Goal: Task Accomplishment & Management: Manage account settings

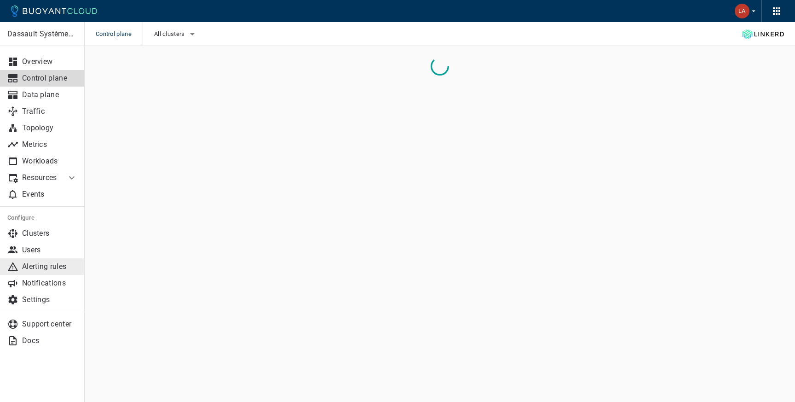
click at [43, 262] on p "Alerting rules" at bounding box center [49, 266] width 55 height 9
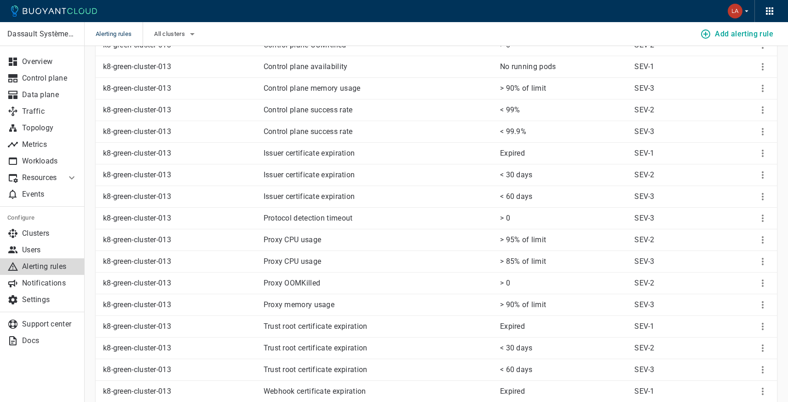
scroll to position [194, 0]
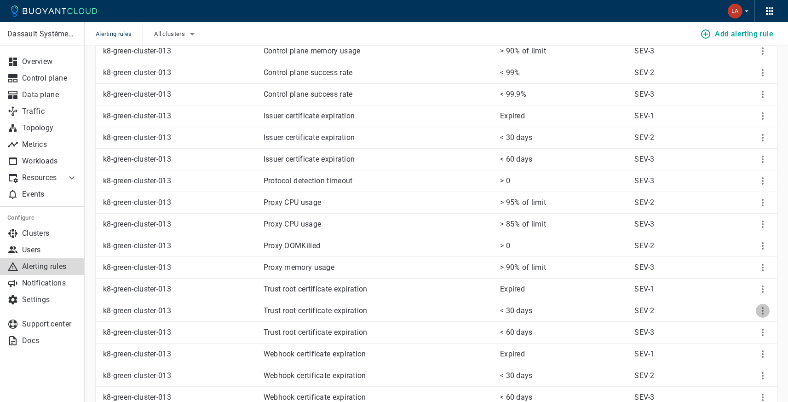
click at [761, 310] on icon "More" at bounding box center [762, 310] width 11 height 11
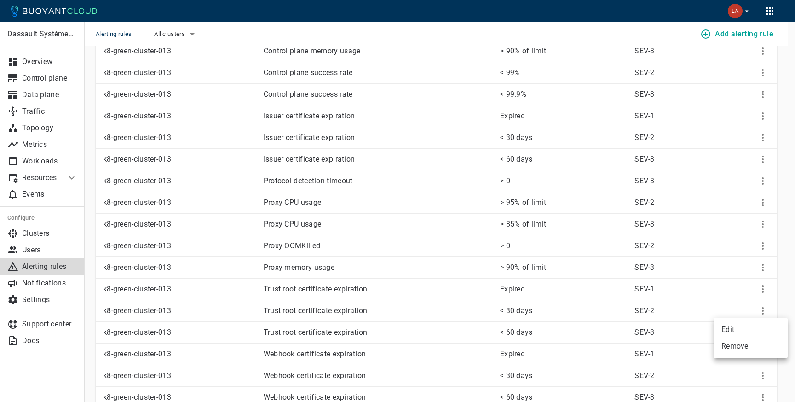
click at [713, 309] on div at bounding box center [397, 201] width 795 height 402
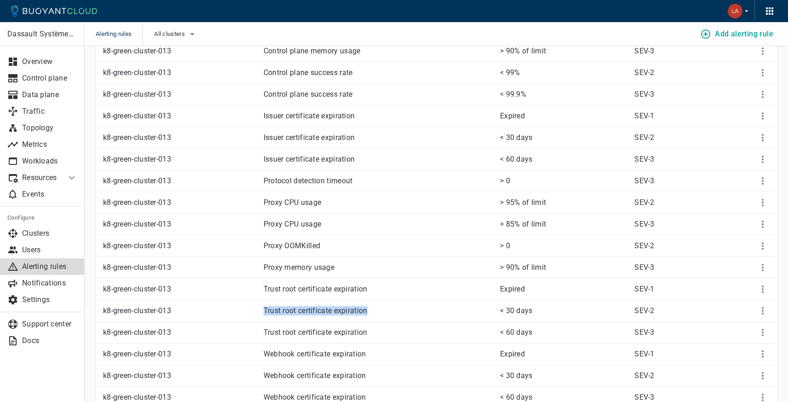
drag, startPoint x: 262, startPoint y: 311, endPoint x: 377, endPoint y: 314, distance: 114.6
click at [377, 314] on td "Trust root certificate expiration" at bounding box center [374, 311] width 236 height 22
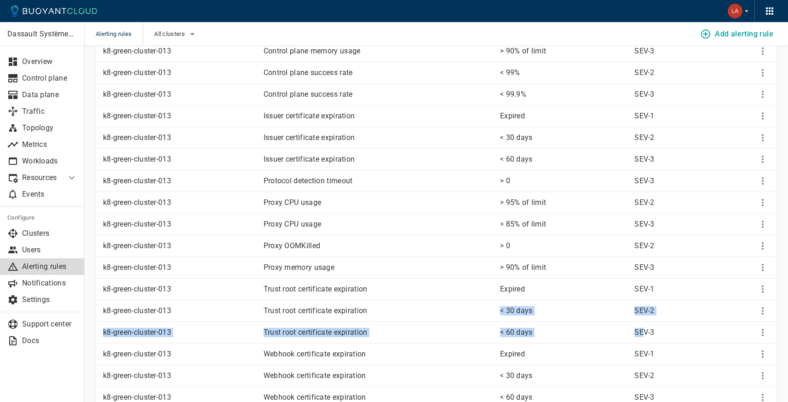
drag, startPoint x: 467, startPoint y: 316, endPoint x: 646, endPoint y: 335, distance: 179.1
click at [637, 334] on p "SEV-3" at bounding box center [675, 332] width 82 height 9
drag, startPoint x: 504, startPoint y: 312, endPoint x: 596, endPoint y: 306, distance: 91.8
click at [563, 311] on p "< 30 days" at bounding box center [563, 310] width 127 height 9
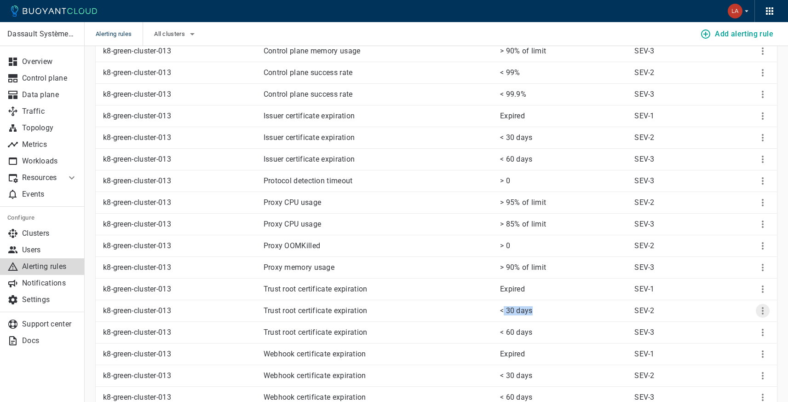
click at [764, 311] on icon "More" at bounding box center [762, 310] width 11 height 11
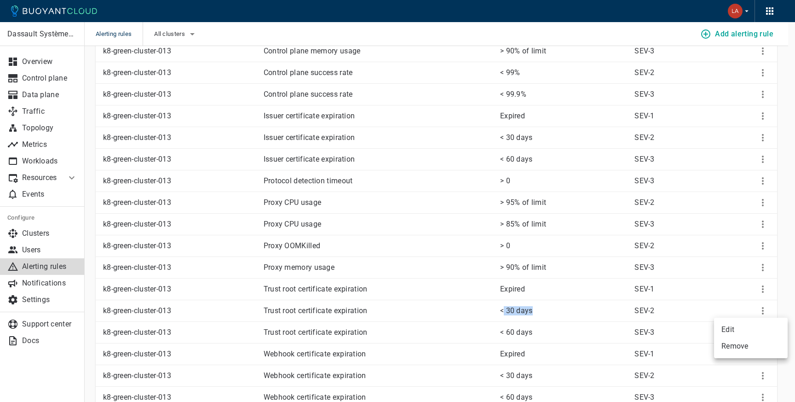
click at [729, 329] on li "Edit" at bounding box center [751, 329] width 74 height 17
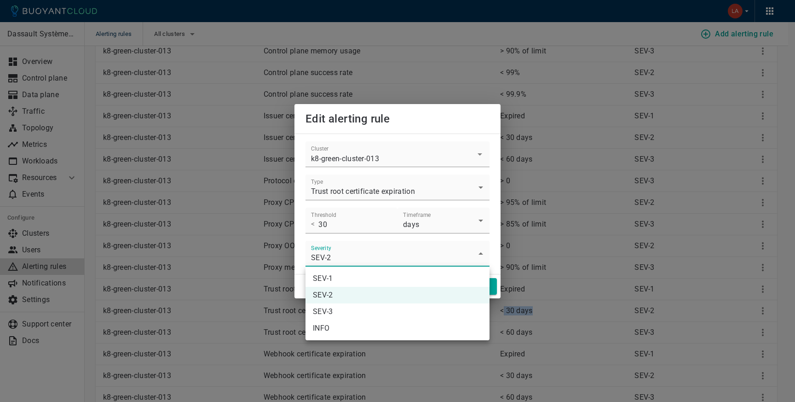
click at [351, 250] on div at bounding box center [397, 201] width 795 height 402
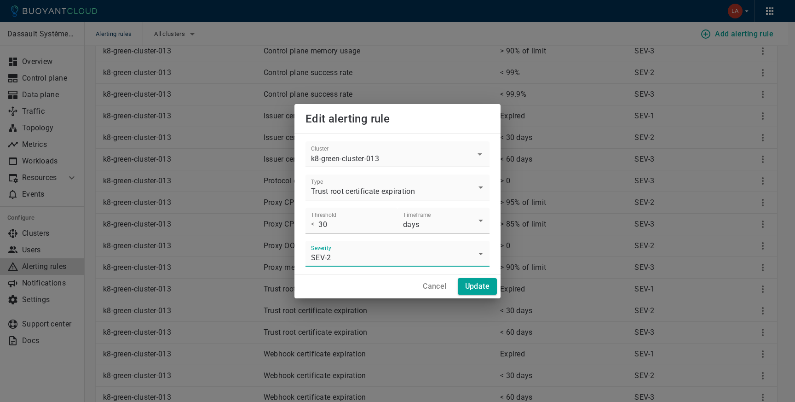
click at [431, 281] on button "Cancel" at bounding box center [434, 286] width 31 height 17
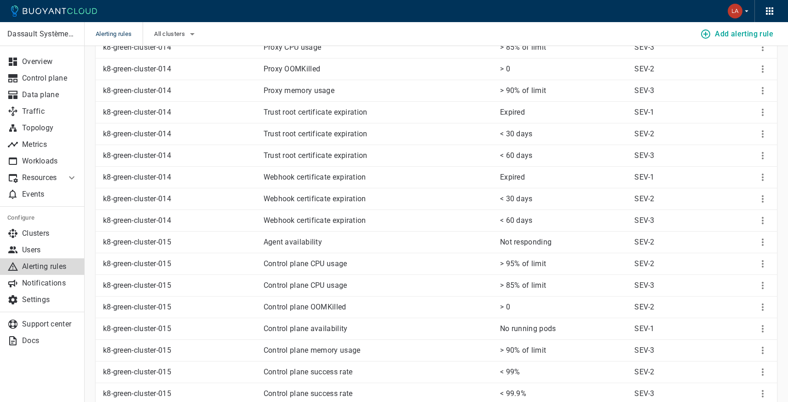
scroll to position [1052, 0]
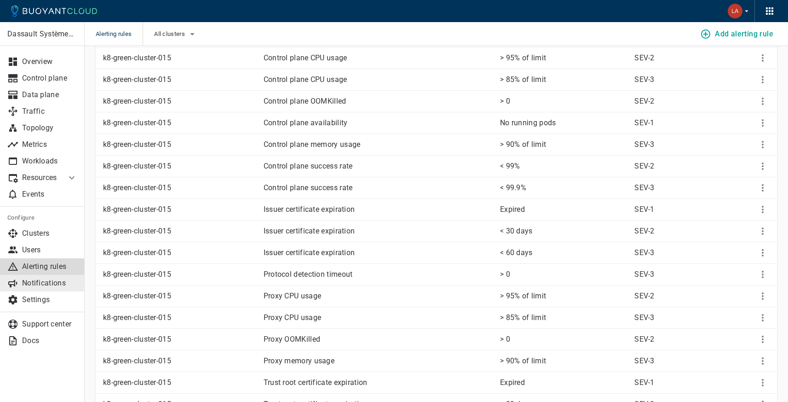
click at [63, 282] on p "Notifications" at bounding box center [49, 282] width 55 height 9
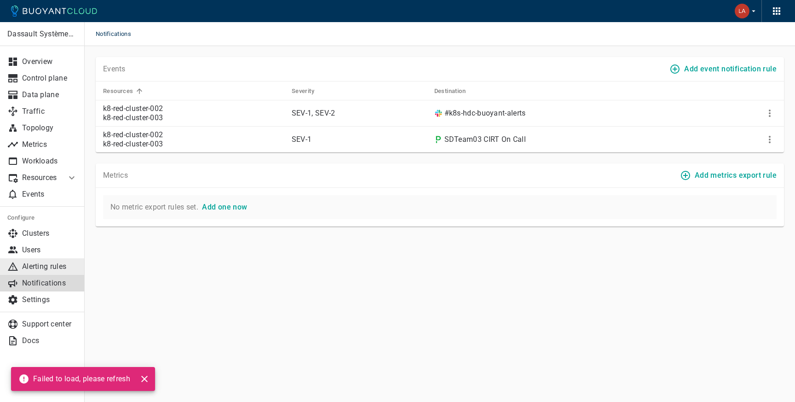
click at [41, 266] on p "Alerting rules" at bounding box center [49, 266] width 55 height 9
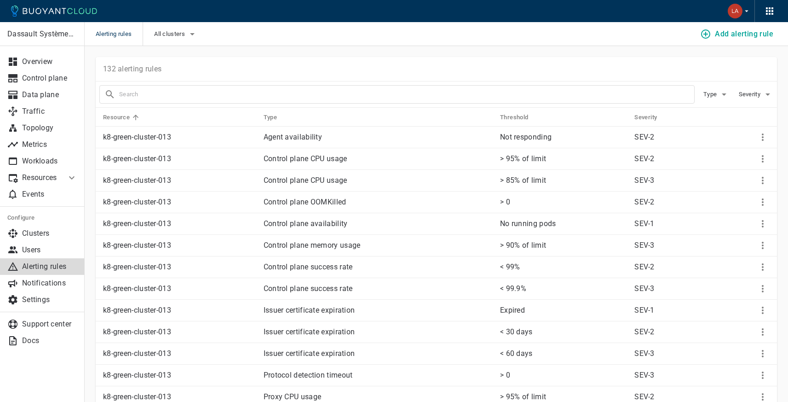
click at [525, 121] on th "Threshold" at bounding box center [560, 117] width 134 height 19
click at [519, 119] on h5 "Threshold" at bounding box center [514, 117] width 29 height 7
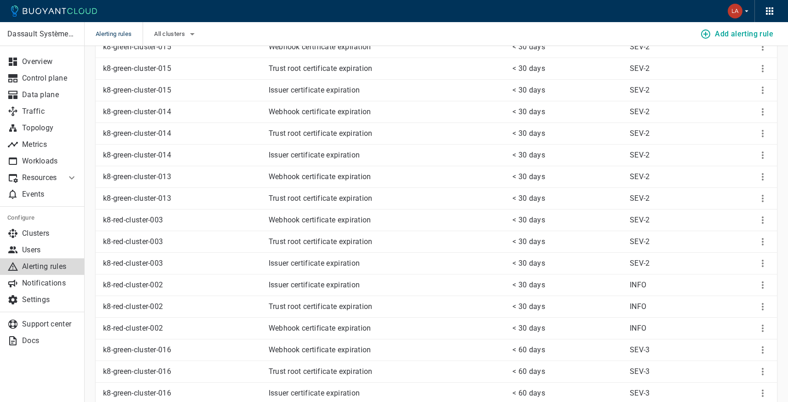
scroll to position [458, 0]
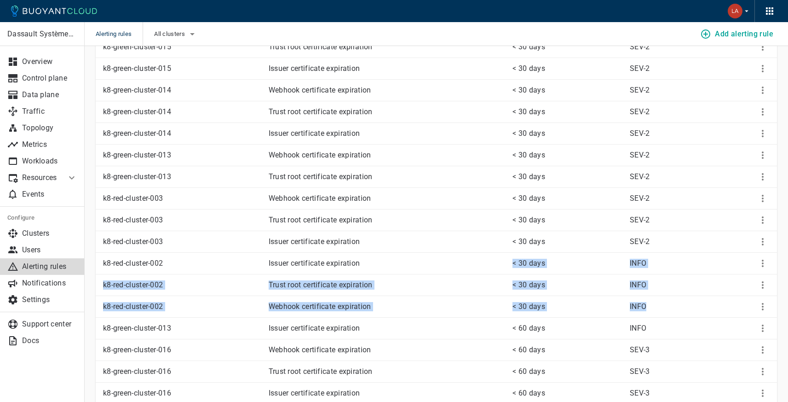
drag, startPoint x: 487, startPoint y: 263, endPoint x: 669, endPoint y: 314, distance: 189.2
click at [669, 310] on p "INFO" at bounding box center [672, 306] width 85 height 9
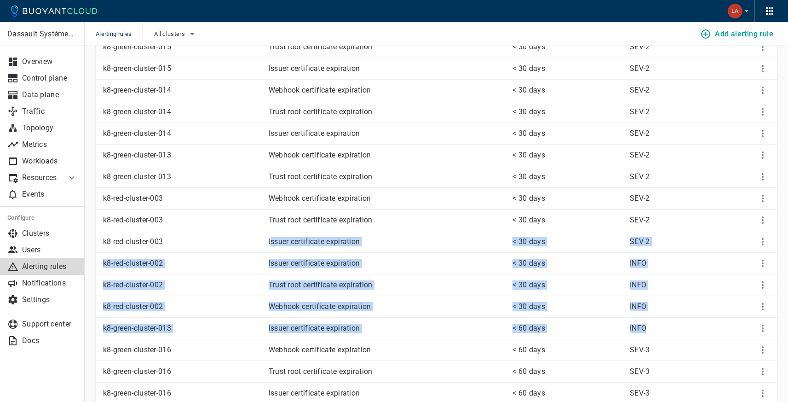
drag, startPoint x: 679, startPoint y: 332, endPoint x: 273, endPoint y: 245, distance: 415.0
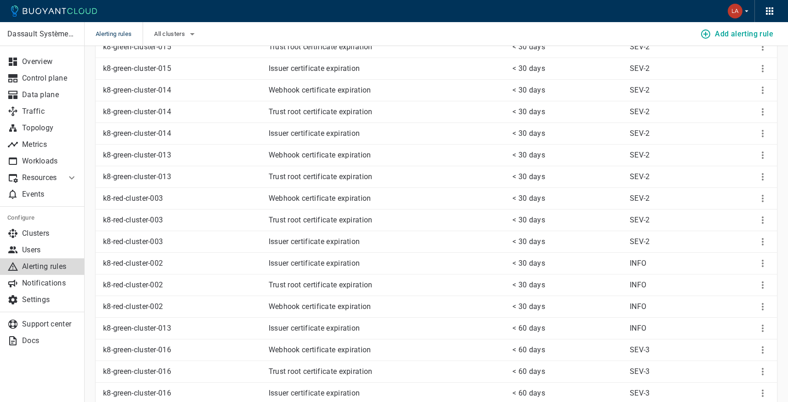
click at [243, 247] on td "k8-red-cluster-003" at bounding box center [179, 242] width 166 height 22
drag, startPoint x: 244, startPoint y: 244, endPoint x: 172, endPoint y: 224, distance: 74.7
click at [406, 240] on p "Issuer certificate expiration" at bounding box center [387, 241] width 237 height 9
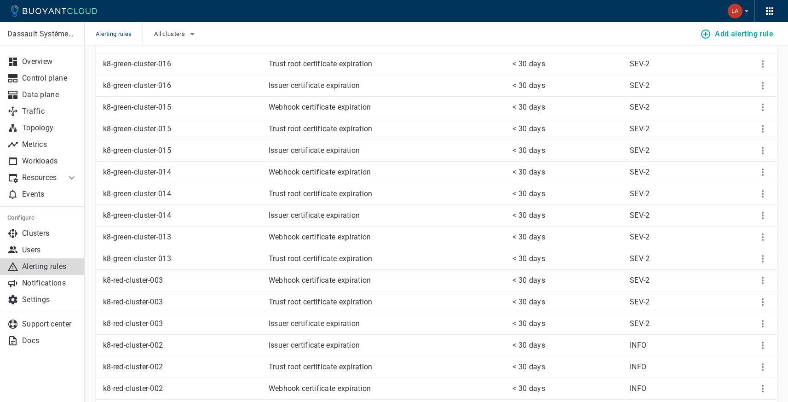
scroll to position [385, 0]
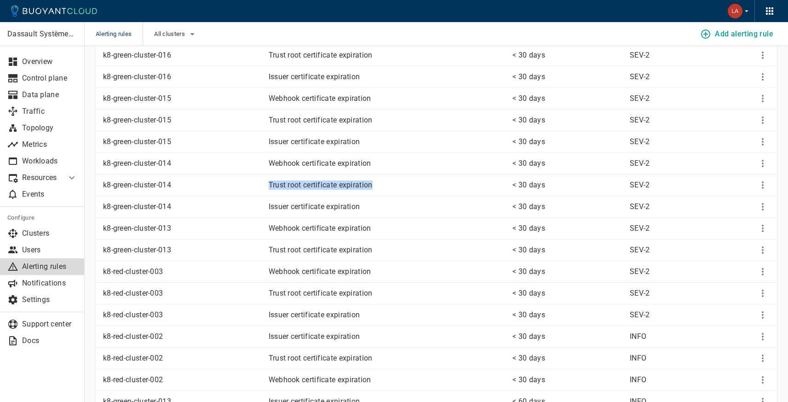
drag, startPoint x: 267, startPoint y: 186, endPoint x: 392, endPoint y: 185, distance: 124.7
click at [392, 185] on td "Trust root certificate expiration" at bounding box center [383, 185] width 244 height 22
drag, startPoint x: 284, startPoint y: 170, endPoint x: 373, endPoint y: 168, distance: 88.8
click at [373, 168] on td "Webhook certificate expiration" at bounding box center [383, 164] width 244 height 22
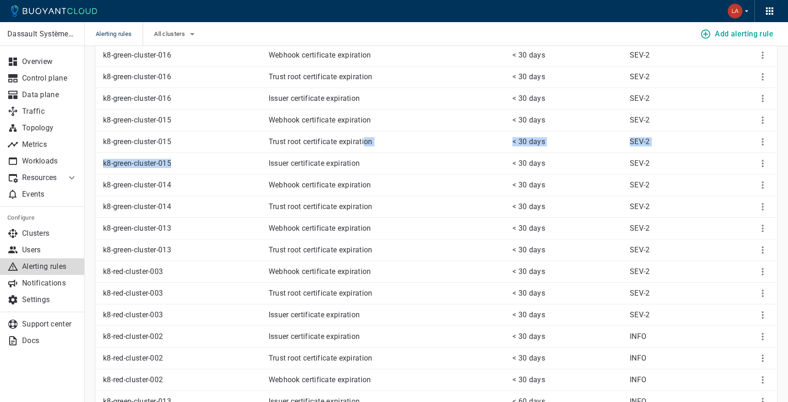
drag, startPoint x: 257, startPoint y: 145, endPoint x: 368, endPoint y: 141, distance: 111.0
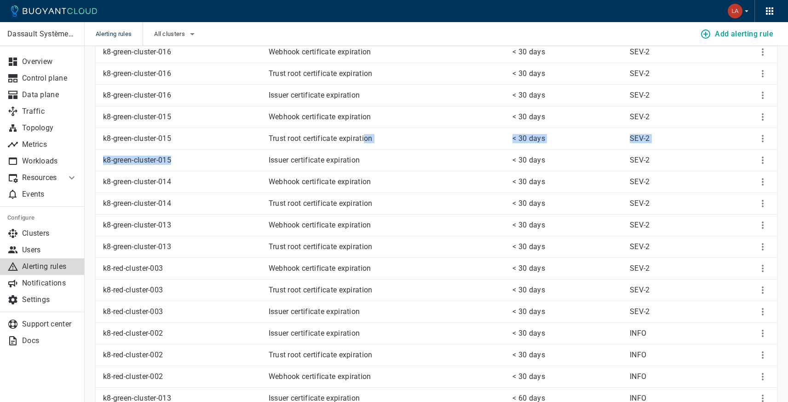
scroll to position [388, 0]
drag, startPoint x: 271, startPoint y: 312, endPoint x: 413, endPoint y: 310, distance: 141.7
click at [386, 314] on p "Issuer certificate expiration" at bounding box center [387, 310] width 237 height 9
click at [757, 311] on icon "More" at bounding box center [762, 311] width 11 height 11
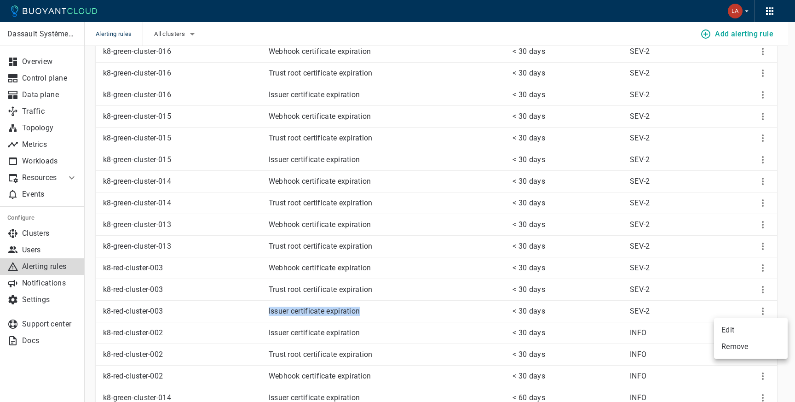
click at [737, 327] on li "Edit" at bounding box center [751, 330] width 74 height 17
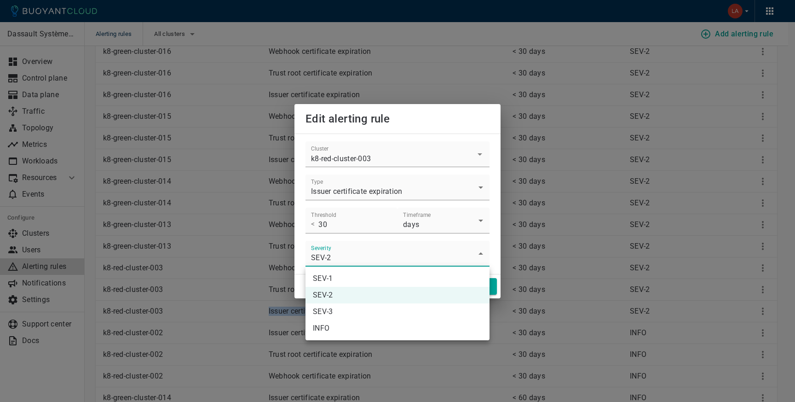
click at [334, 331] on li "INFO" at bounding box center [398, 328] width 184 height 17
type input "INFO"
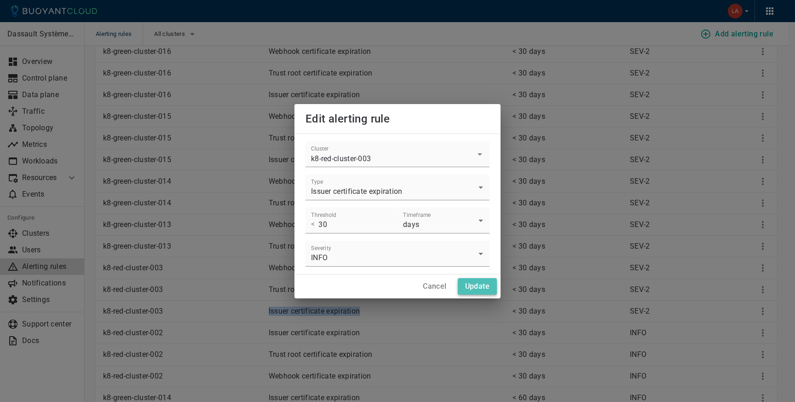
click at [467, 291] on button "Update" at bounding box center [477, 286] width 39 height 17
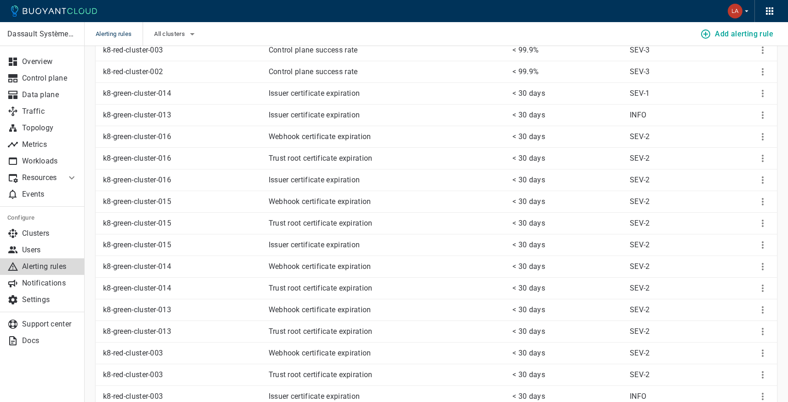
scroll to position [0, 0]
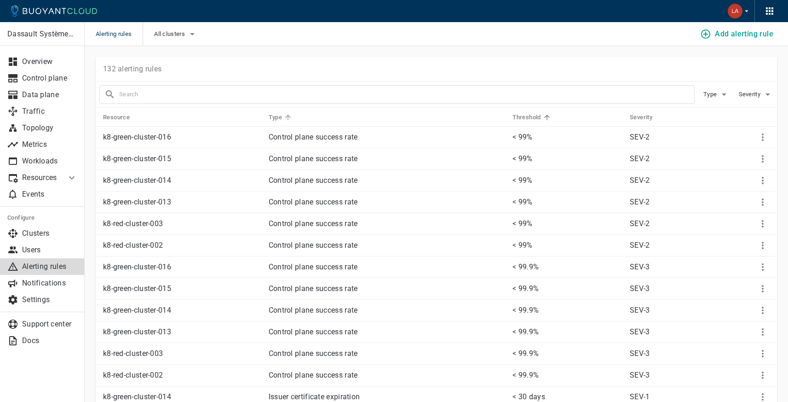
click at [280, 120] on h5 "Type" at bounding box center [276, 117] width 14 height 7
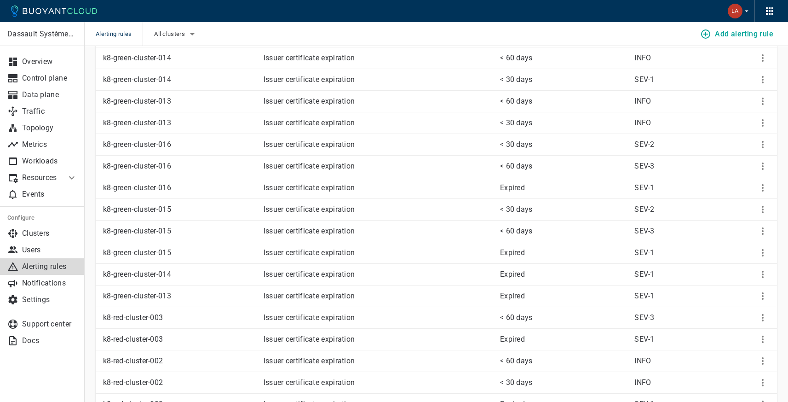
scroll to position [1123, 0]
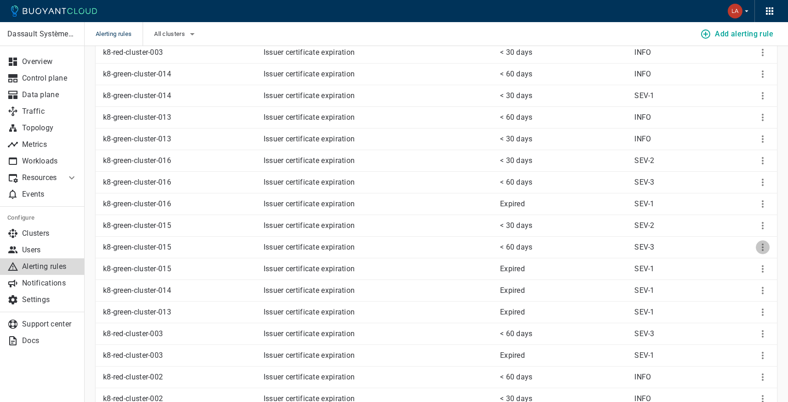
click at [764, 247] on icon "More" at bounding box center [762, 247] width 11 height 11
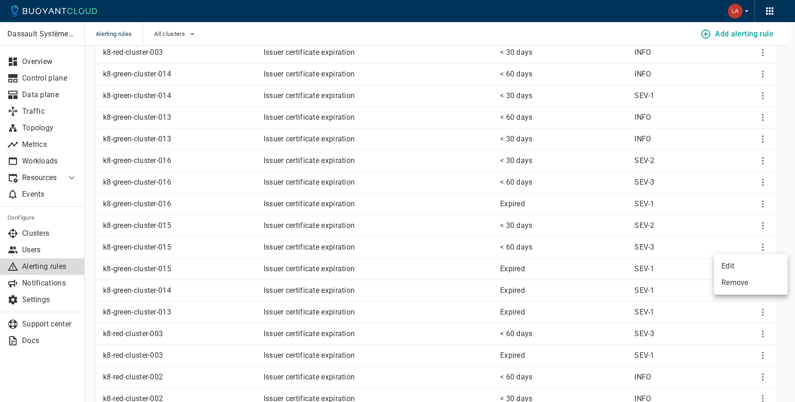
click at [739, 262] on li "Edit" at bounding box center [751, 266] width 74 height 17
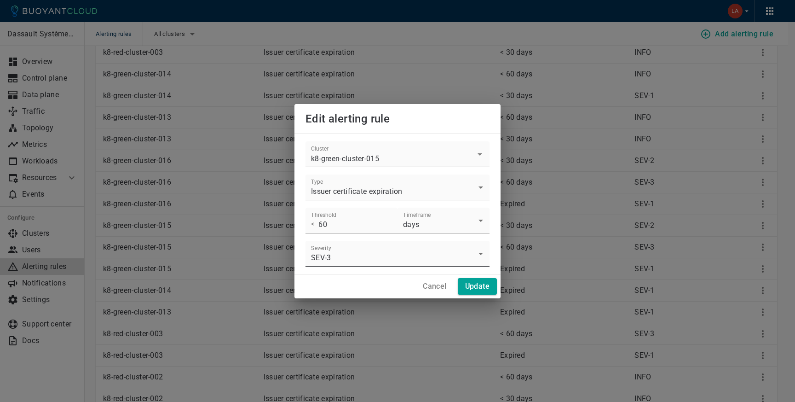
click at [400, 249] on body "Alerting rules All clusters Add alerting rule Dassault Systèmes- MEDIDATA Overv…" at bounding box center [397, 52] width 795 height 2350
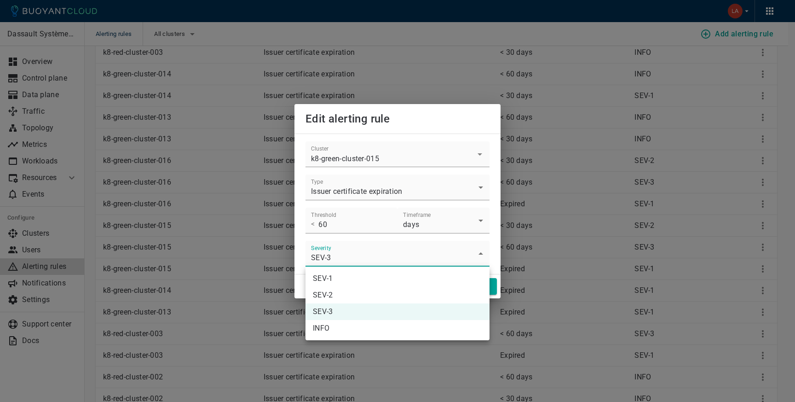
click at [329, 326] on li "INFO" at bounding box center [398, 328] width 184 height 17
type input "INFO"
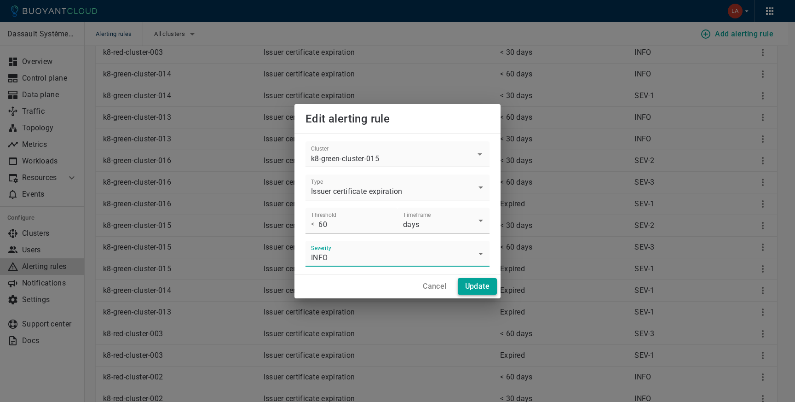
click at [476, 287] on h4 "Update" at bounding box center [477, 286] width 24 height 9
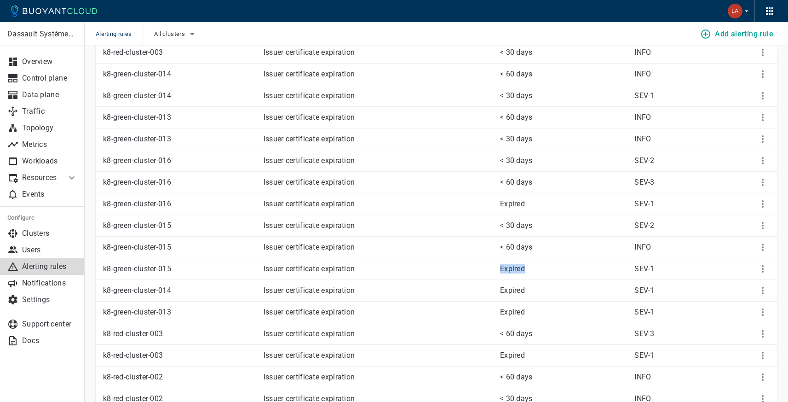
drag, startPoint x: 465, startPoint y: 272, endPoint x: 543, endPoint y: 271, distance: 78.7
click at [543, 271] on tr "k8-green-cluster-015 Issuer certificate expiration Expired SEV-1" at bounding box center [436, 269] width 681 height 22
click at [500, 253] on td "Expired" at bounding box center [560, 247] width 134 height 22
drag, startPoint x: 498, startPoint y: 269, endPoint x: 731, endPoint y: 269, distance: 232.3
click at [703, 269] on tr "k8-green-cluster-015 Issuer certificate expiration < 30 days SEV-2" at bounding box center [436, 269] width 681 height 22
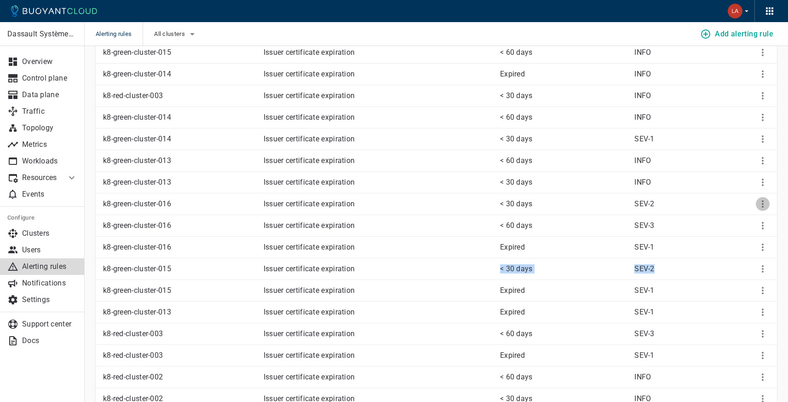
click at [762, 208] on icon "More" at bounding box center [762, 203] width 11 height 11
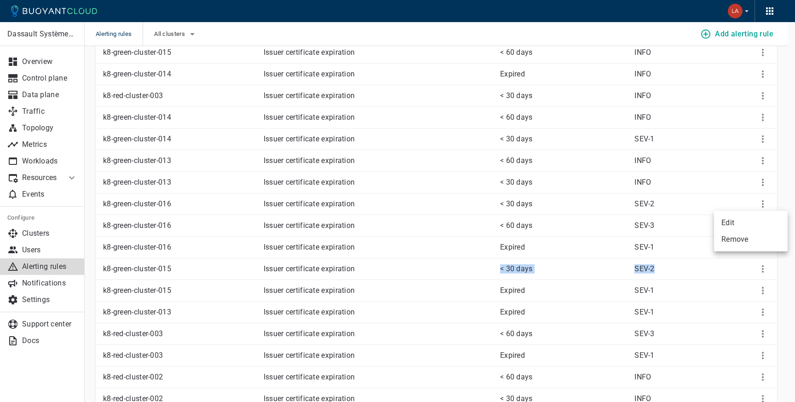
click at [749, 219] on li "Edit" at bounding box center [751, 222] width 74 height 17
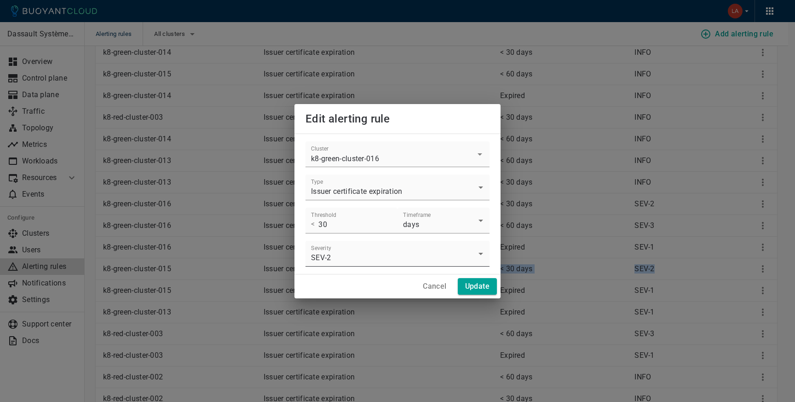
click at [361, 253] on body "Alerting rules All clusters Add alerting rule Dassault Systèmes- MEDIDATA Overv…" at bounding box center [397, 52] width 795 height 2350
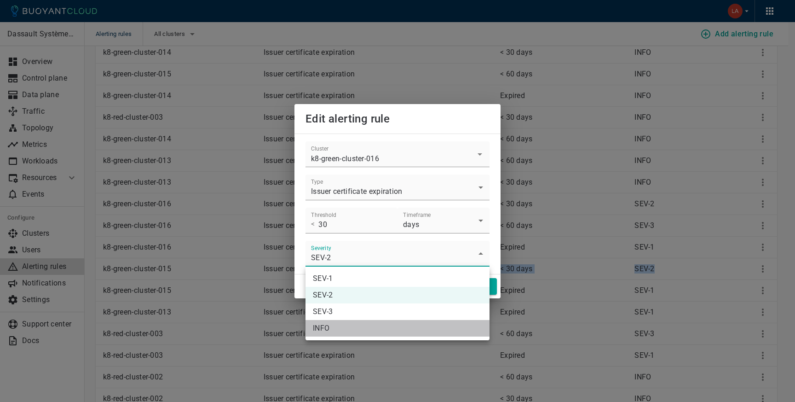
click at [331, 326] on li "INFO" at bounding box center [398, 328] width 184 height 17
type input "INFO"
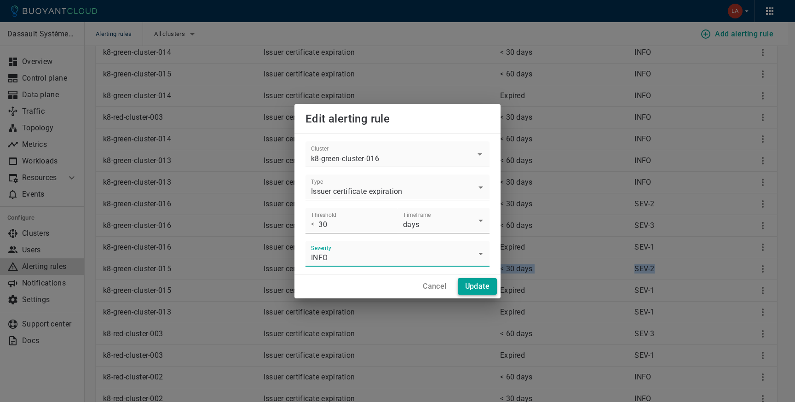
click at [467, 289] on h4 "Update" at bounding box center [477, 286] width 24 height 9
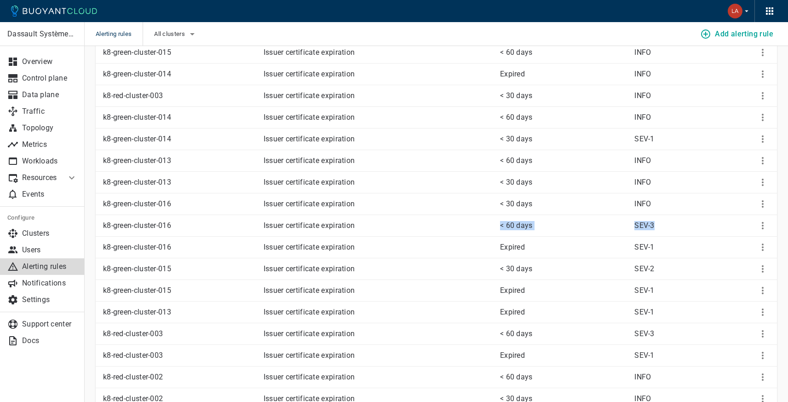
drag, startPoint x: 500, startPoint y: 226, endPoint x: 660, endPoint y: 227, distance: 160.1
click at [660, 227] on tr "k8-green-cluster-016 Issuer certificate expiration < 60 days SEV-3" at bounding box center [436, 226] width 681 height 22
click at [586, 248] on p "Expired" at bounding box center [563, 246] width 127 height 9
click at [759, 223] on icon "More" at bounding box center [762, 225] width 11 height 11
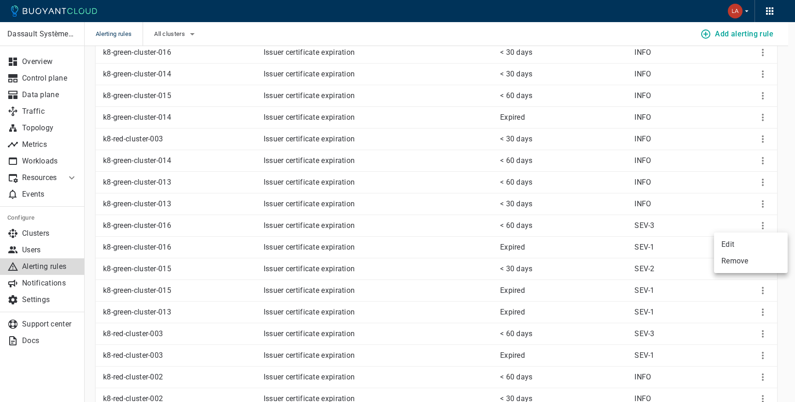
click at [737, 240] on li "Edit" at bounding box center [751, 244] width 74 height 17
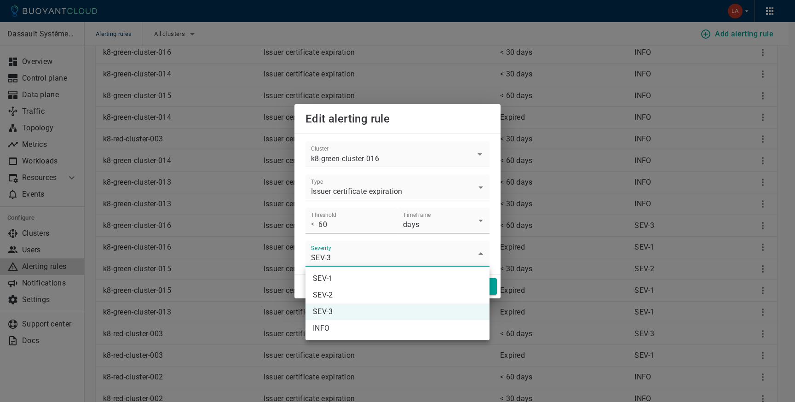
click at [395, 253] on body "Alerting rules All clusters Add alerting rule Dassault Systèmes- MEDIDATA Overv…" at bounding box center [397, 52] width 795 height 2350
click at [328, 329] on li "INFO" at bounding box center [398, 328] width 184 height 17
type input "INFO"
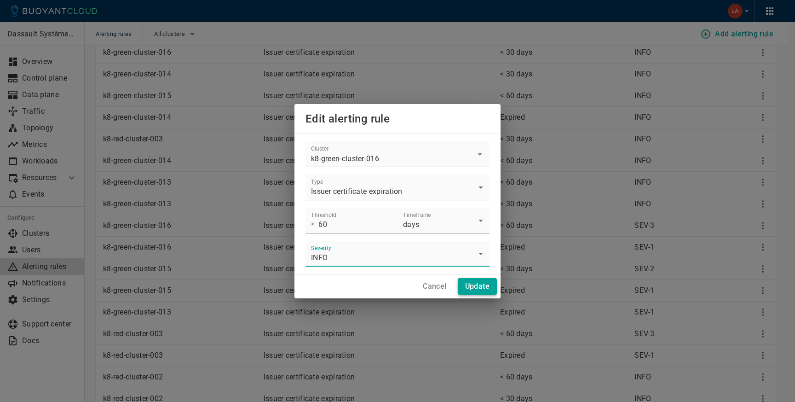
click at [465, 282] on h4 "Update" at bounding box center [477, 286] width 24 height 9
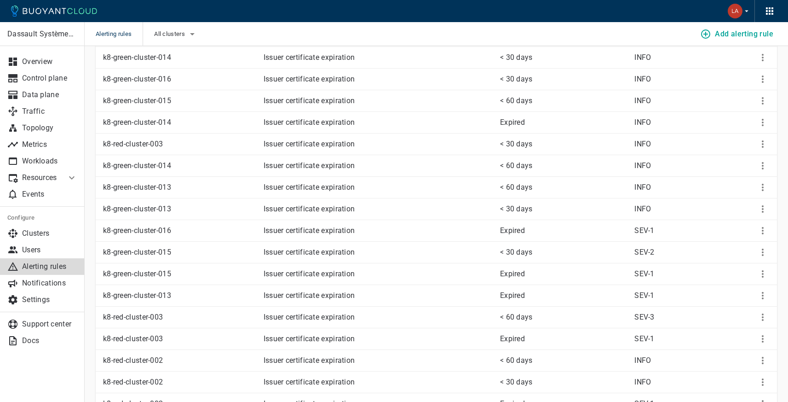
scroll to position [1141, 0]
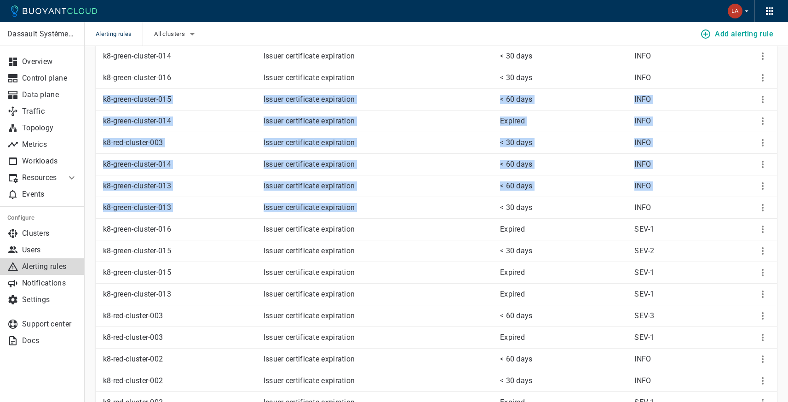
drag, startPoint x: 496, startPoint y: 208, endPoint x: 646, endPoint y: 84, distance: 195.8
click at [646, 84] on tbody "k8-green-cluster-016 Agent availability Not responding SEV-2 k8-green-cluster-0…" at bounding box center [436, 67] width 681 height 2162
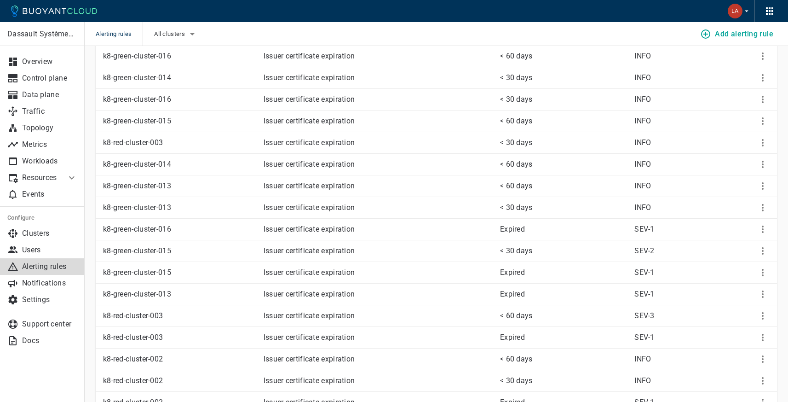
click at [607, 248] on p "< 30 days" at bounding box center [563, 250] width 127 height 9
drag, startPoint x: 496, startPoint y: 255, endPoint x: 669, endPoint y: 253, distance: 173.5
click at [669, 253] on tr "k8-green-cluster-015 Issuer certificate expiration < 30 days SEV-2" at bounding box center [436, 251] width 681 height 22
click at [765, 254] on icon "More" at bounding box center [762, 250] width 11 height 11
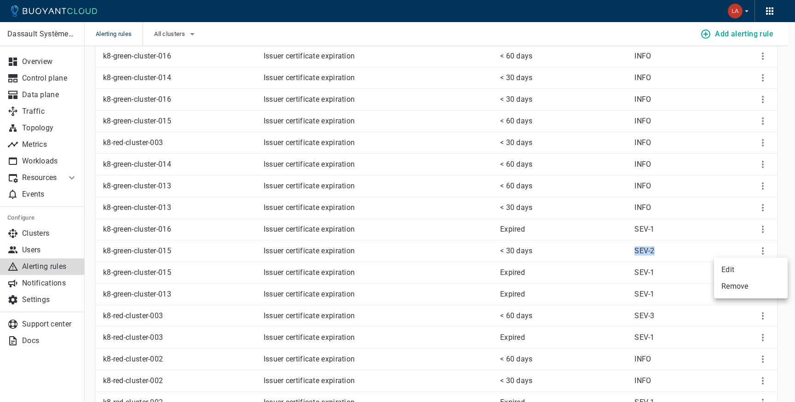
click at [738, 267] on li "Edit" at bounding box center [751, 269] width 74 height 17
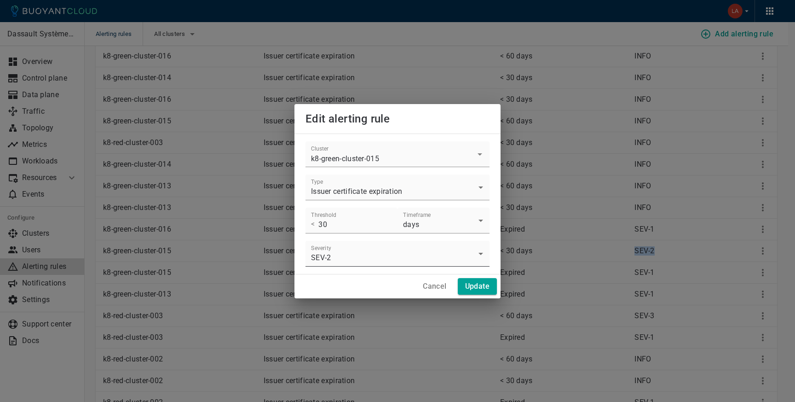
click at [355, 252] on body "Alerting rules All clusters Add alerting rule Dassault Systèmes- MEDIDATA Overv…" at bounding box center [397, 34] width 795 height 2350
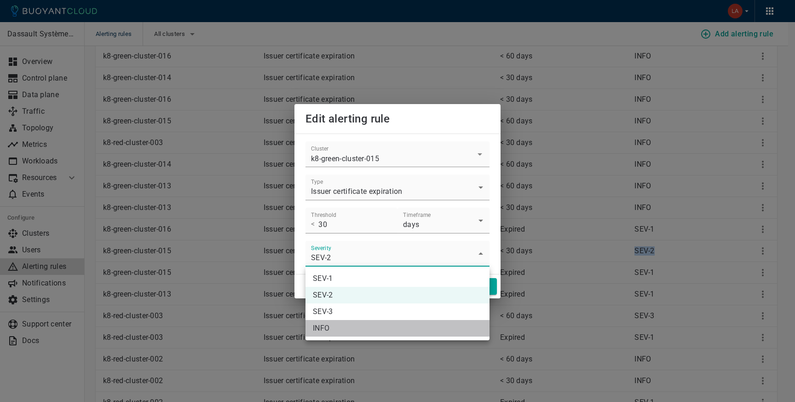
click at [332, 322] on li "INFO" at bounding box center [398, 328] width 184 height 17
type input "INFO"
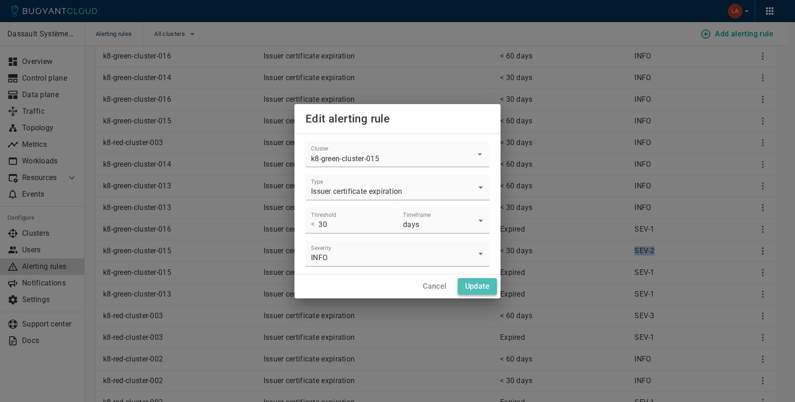
click at [482, 286] on h4 "Update" at bounding box center [477, 286] width 24 height 9
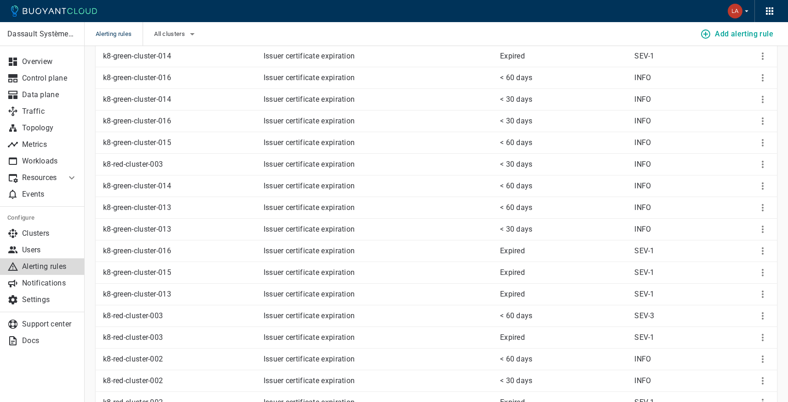
drag, startPoint x: 493, startPoint y: 229, endPoint x: 663, endPoint y: 229, distance: 170.7
click at [665, 237] on td "INFO" at bounding box center [671, 230] width 89 height 22
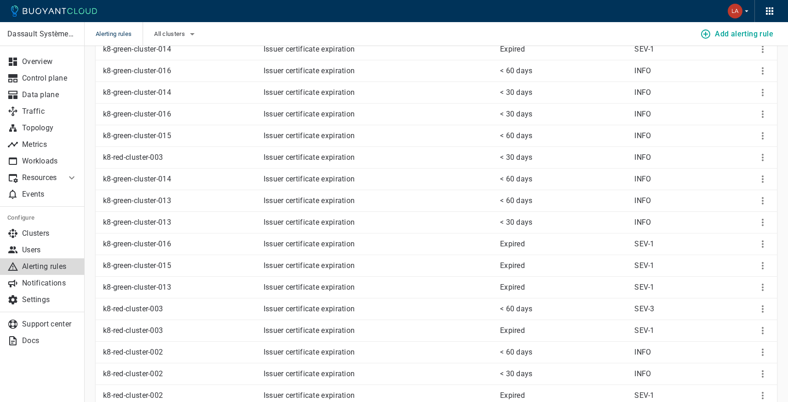
scroll to position [1149, 0]
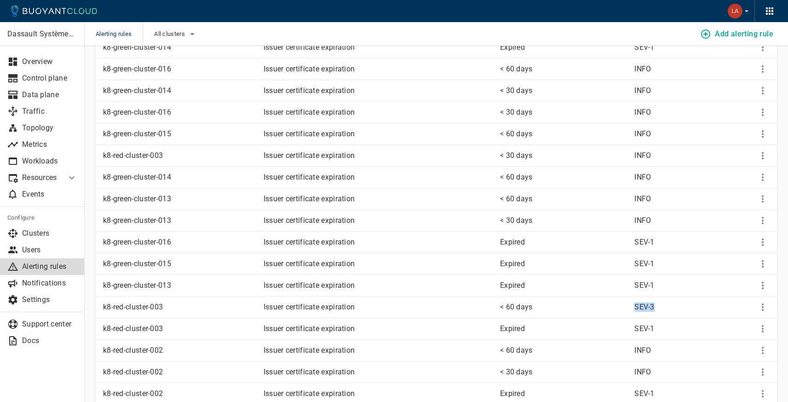
drag, startPoint x: 618, startPoint y: 310, endPoint x: 687, endPoint y: 308, distance: 68.6
click at [687, 308] on tr "k8-red-cluster-003 Issuer certificate expiration < 60 days SEV-3" at bounding box center [436, 307] width 681 height 22
click at [762, 306] on icon "More" at bounding box center [763, 306] width 2 height 7
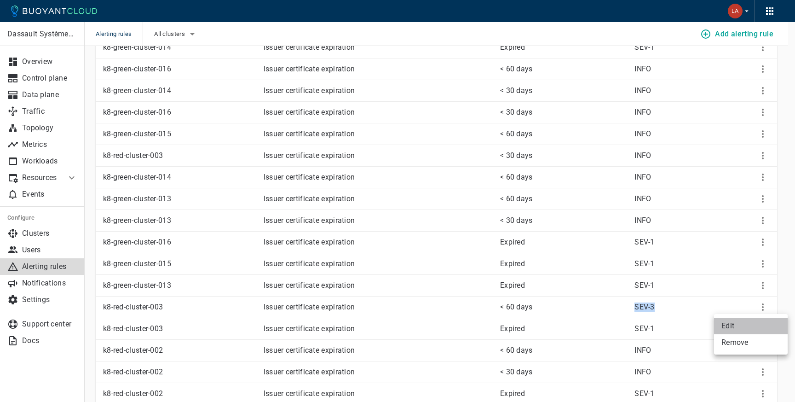
click at [736, 322] on li "Edit" at bounding box center [751, 325] width 74 height 17
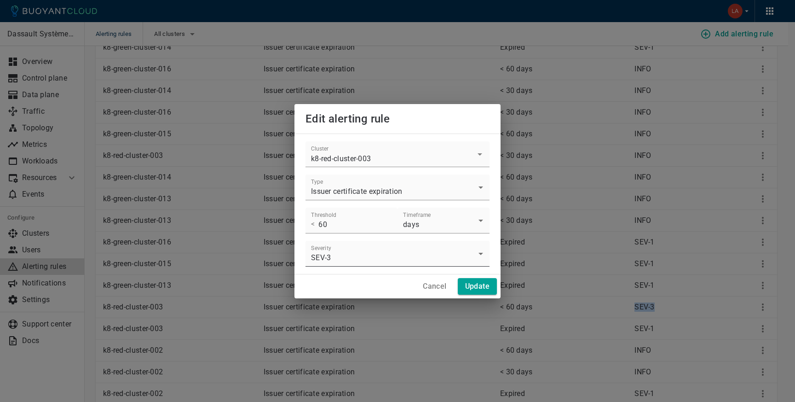
click at [384, 258] on body "Alerting rules All clusters Add alerting rule Dassault Systèmes- MEDIDATA Overv…" at bounding box center [397, 26] width 795 height 2350
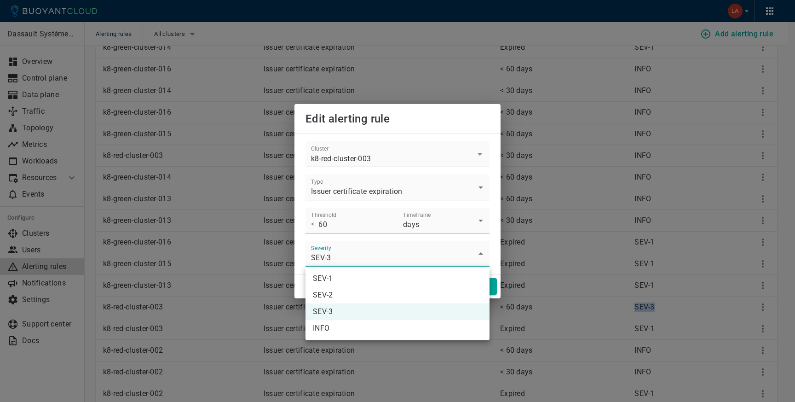
drag, startPoint x: 352, startPoint y: 277, endPoint x: 334, endPoint y: 325, distance: 51.7
click at [334, 324] on ul "SEV-1 SEV-2 SEV-3 INFO" at bounding box center [398, 303] width 184 height 74
click at [331, 327] on li "INFO" at bounding box center [398, 328] width 184 height 17
type input "INFO"
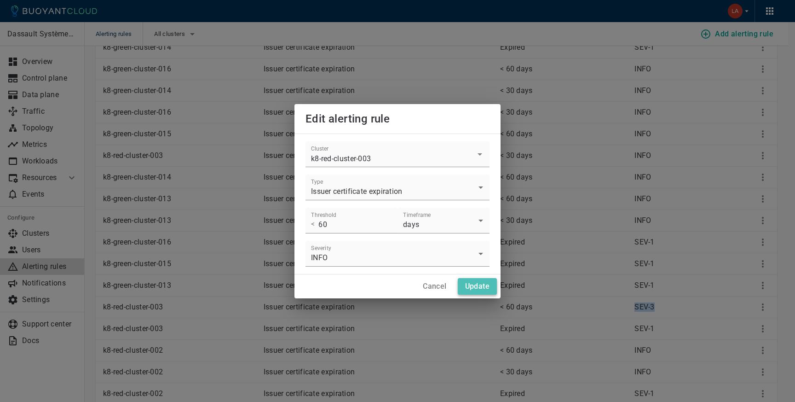
click at [475, 289] on h4 "Update" at bounding box center [477, 286] width 24 height 9
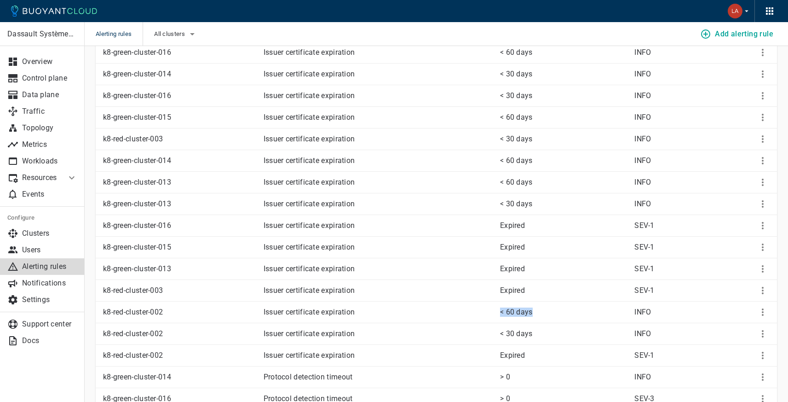
scroll to position [906, 0]
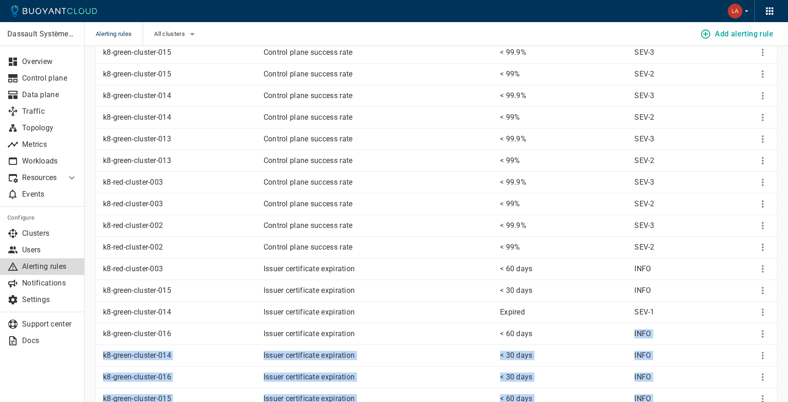
drag, startPoint x: 366, startPoint y: 309, endPoint x: 633, endPoint y: 326, distance: 267.9
click at [633, 326] on tbody "k8-green-cluster-016 Agent availability Not responding SEV-2 k8-green-cluster-0…" at bounding box center [436, 301] width 681 height 2162
click at [663, 325] on td "INFO" at bounding box center [671, 334] width 89 height 22
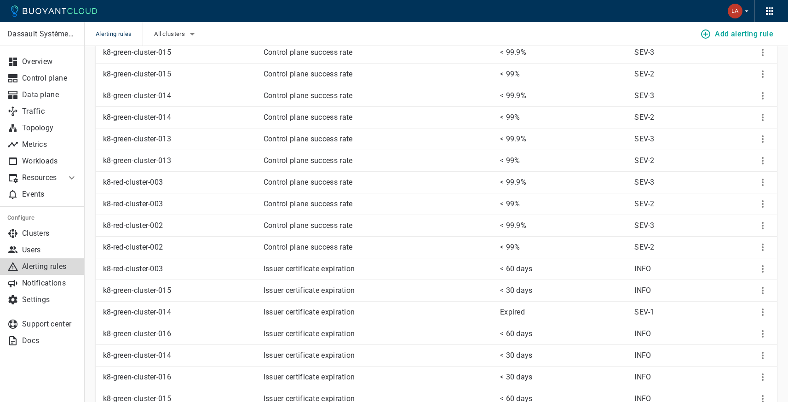
click at [755, 311] on td at bounding box center [746, 312] width 61 height 22
click at [758, 311] on icon "More" at bounding box center [762, 311] width 11 height 11
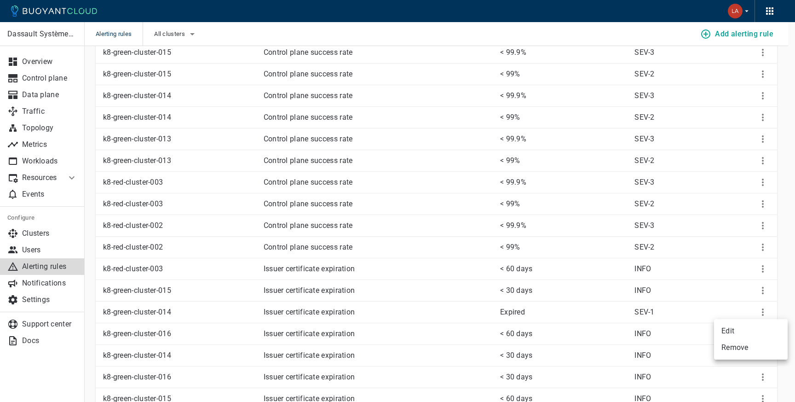
click at [722, 329] on li "Edit" at bounding box center [751, 331] width 74 height 17
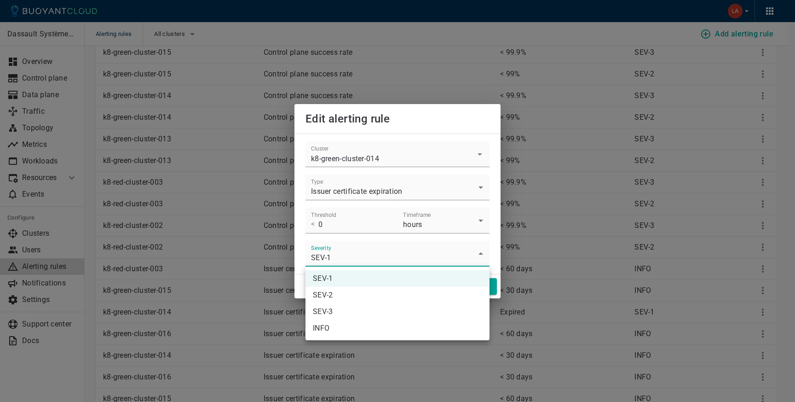
click at [344, 262] on body "Alerting rules All clusters Add alerting rule Dassault Systèmes- MEDIDATA Overv…" at bounding box center [397, 269] width 795 height 2350
click at [338, 328] on li "INFO" at bounding box center [398, 328] width 184 height 17
type input "INFO"
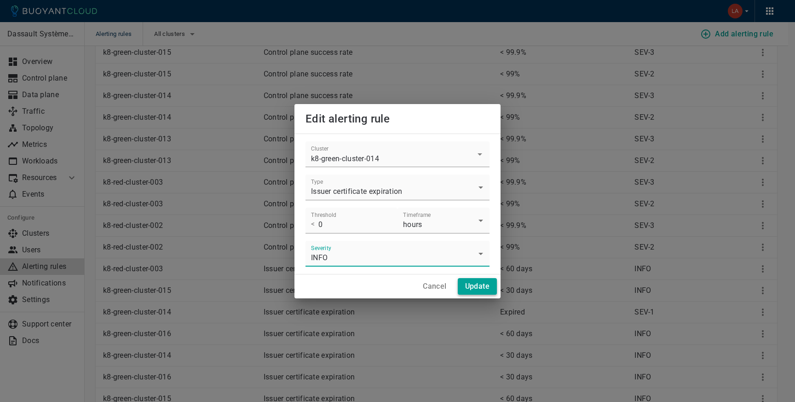
click at [477, 284] on h4 "Update" at bounding box center [477, 286] width 24 height 9
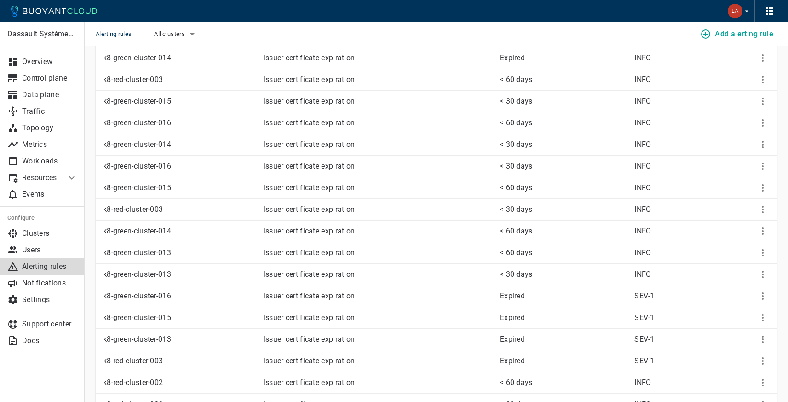
scroll to position [1121, 0]
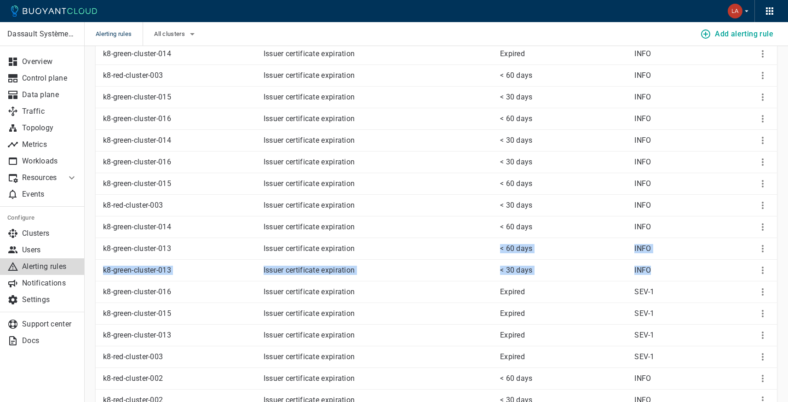
drag, startPoint x: 478, startPoint y: 252, endPoint x: 678, endPoint y: 273, distance: 200.8
click at [678, 273] on tbody "k8-green-cluster-016 Agent availability Not responding SEV-2 k8-green-cluster-0…" at bounding box center [436, 86] width 681 height 2162
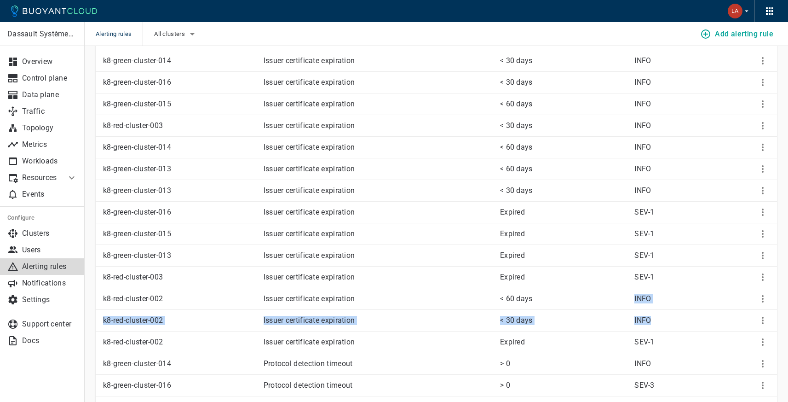
drag, startPoint x: 544, startPoint y: 295, endPoint x: 680, endPoint y: 323, distance: 139.0
click at [680, 323] on tbody "k8-green-cluster-016 Agent availability Not responding SEV-2 k8-green-cluster-0…" at bounding box center [436, 7] width 681 height 2162
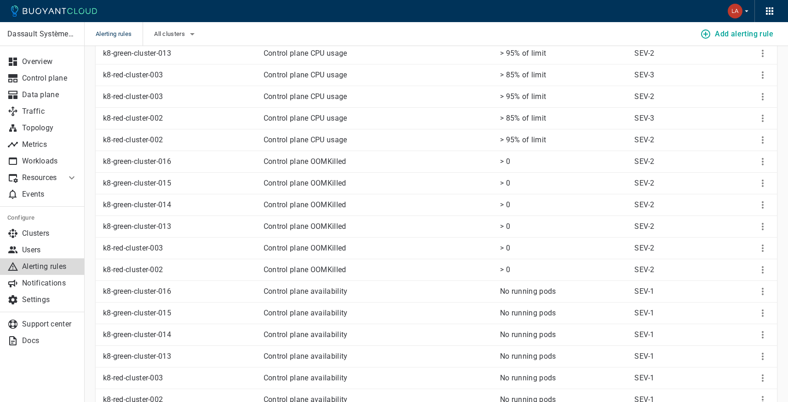
scroll to position [0, 0]
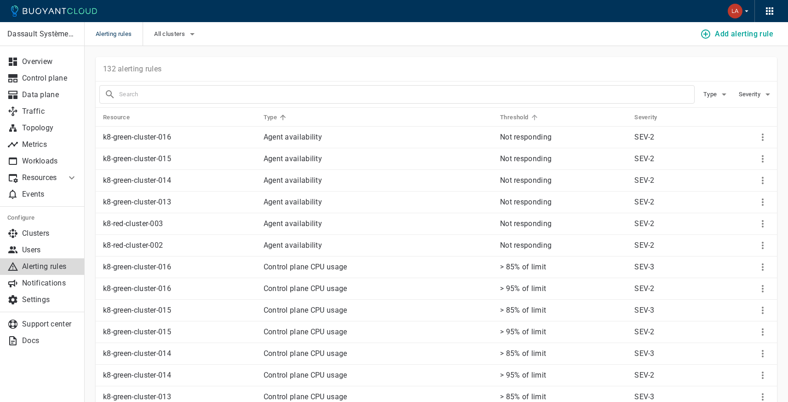
click at [515, 114] on h5 "Threshold" at bounding box center [514, 117] width 29 height 7
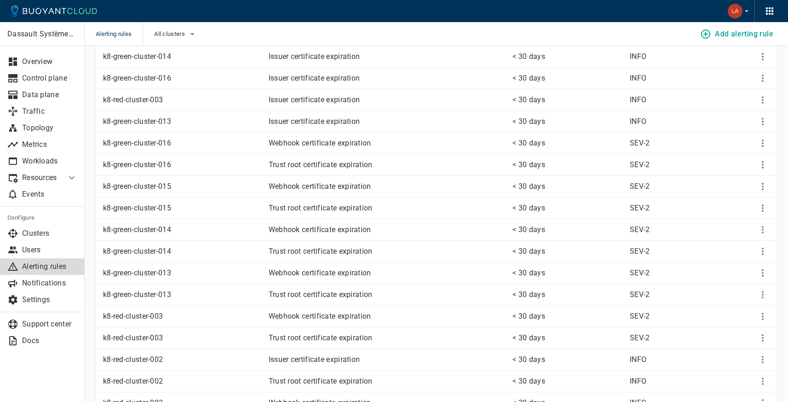
scroll to position [368, 0]
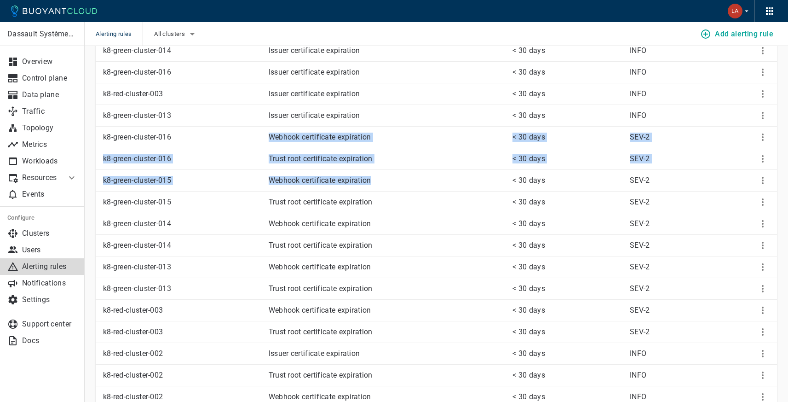
drag, startPoint x: 255, startPoint y: 138, endPoint x: 400, endPoint y: 183, distance: 152.1
click at [402, 184] on p "Webhook certificate expiration" at bounding box center [387, 180] width 237 height 9
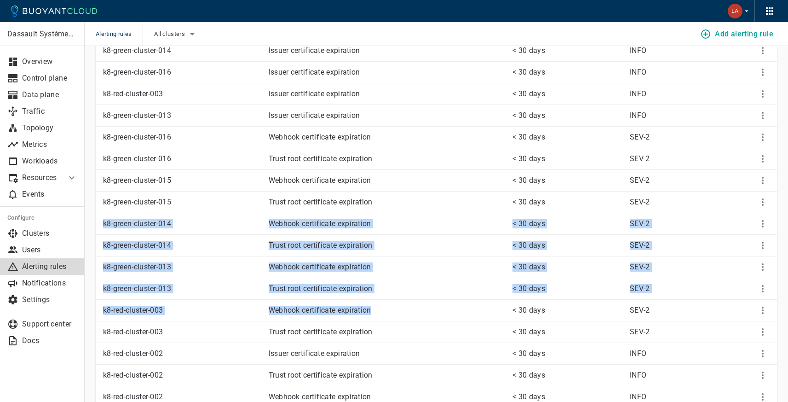
drag, startPoint x: 367, startPoint y: 250, endPoint x: 413, endPoint y: 309, distance: 75.1
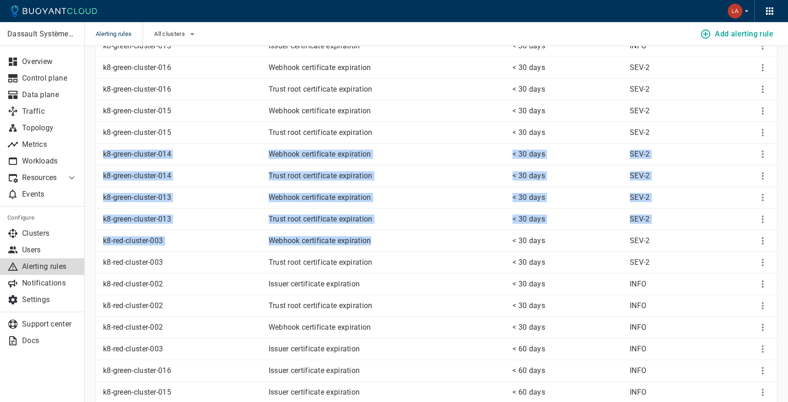
scroll to position [441, 0]
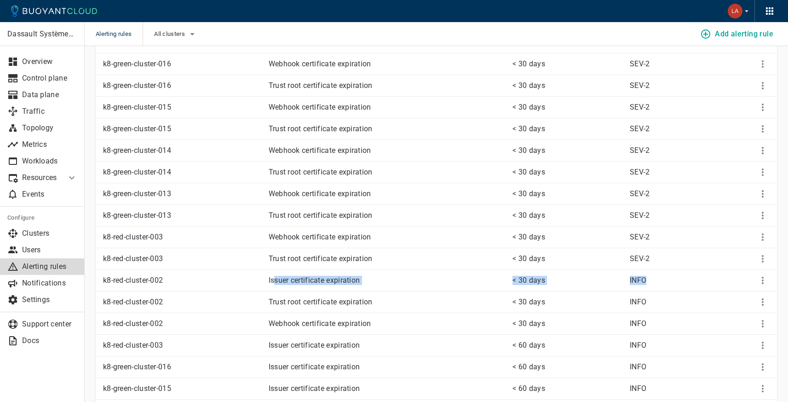
drag, startPoint x: 279, startPoint y: 281, endPoint x: 692, endPoint y: 285, distance: 412.7
click at [692, 285] on tr "k8-red-cluster-002 Issuer certificate expiration < 30 days INFO" at bounding box center [436, 281] width 681 height 22
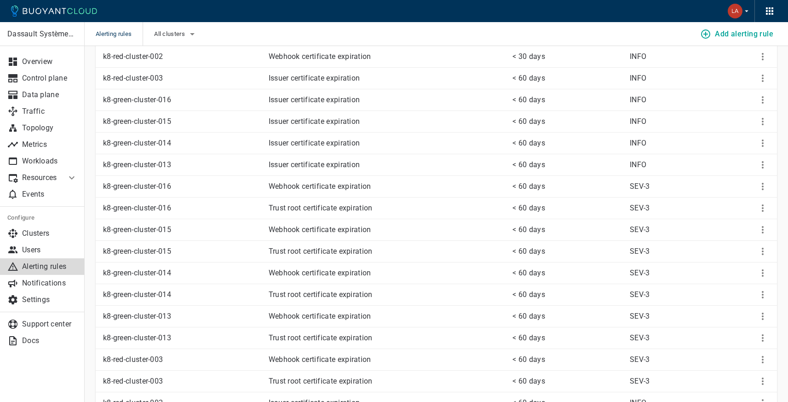
scroll to position [0, 0]
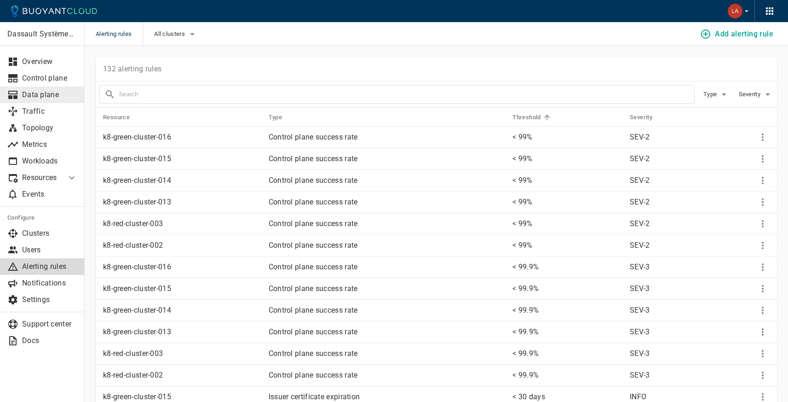
click at [33, 92] on p "Data plane" at bounding box center [49, 94] width 55 height 9
